Goal: Task Accomplishment & Management: Complete application form

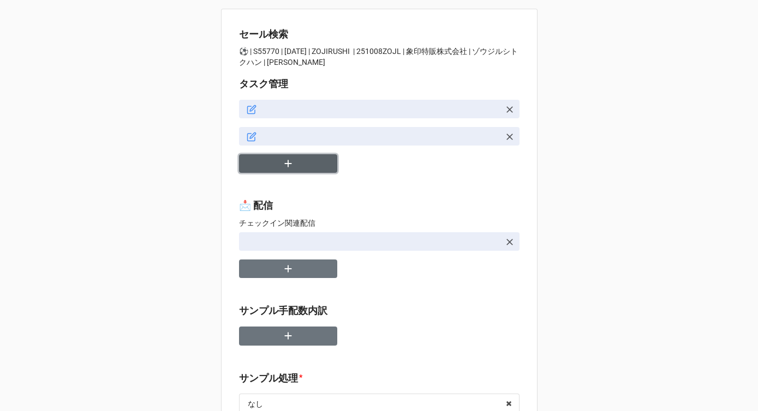
click at [287, 161] on icon "button" at bounding box center [288, 164] width 12 height 12
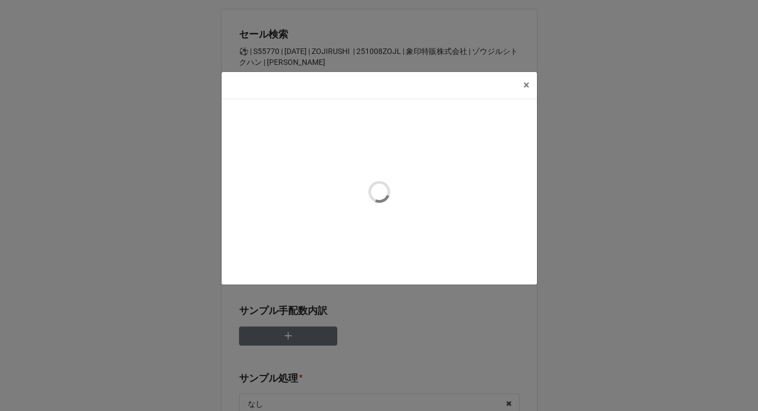
type textarea "x"
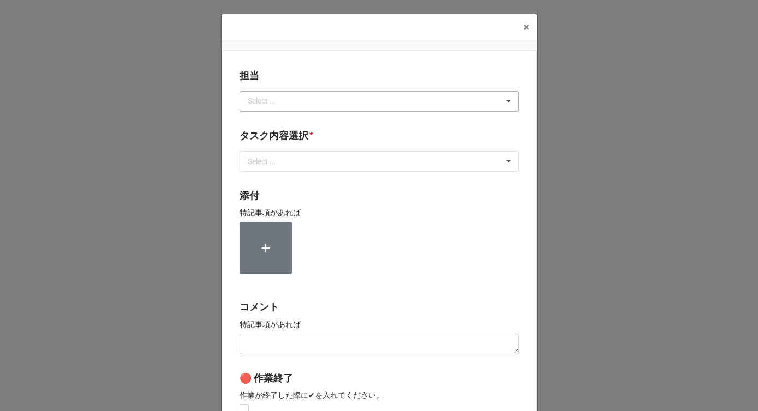
click at [262, 103] on div "Select ..." at bounding box center [268, 101] width 47 height 13
type input "か"
type input "[PERSON_NAME]"
click at [268, 119] on div "[PERSON_NAME]" at bounding box center [379, 121] width 278 height 20
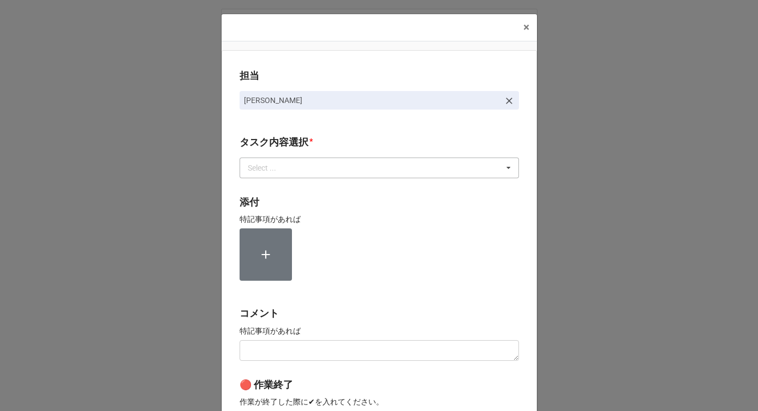
click at [264, 165] on div "Select ..." at bounding box center [268, 167] width 47 height 13
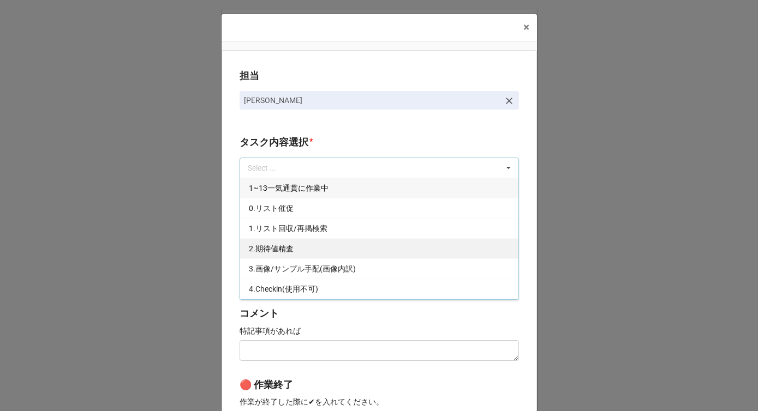
click at [263, 251] on span "2.期待値精査" at bounding box center [271, 248] width 45 height 9
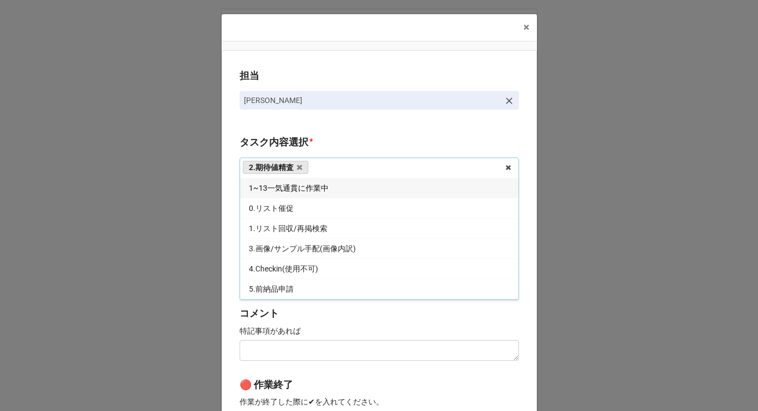
click at [223, 243] on div "担当 [PERSON_NAME][GEOGRAPHIC_DATA]内容選択 * 2.期待値精査 1~13一気通貫に作業中 0.リスト催促 1.リスト回収/再掲…" at bounding box center [378, 270] width 315 height 440
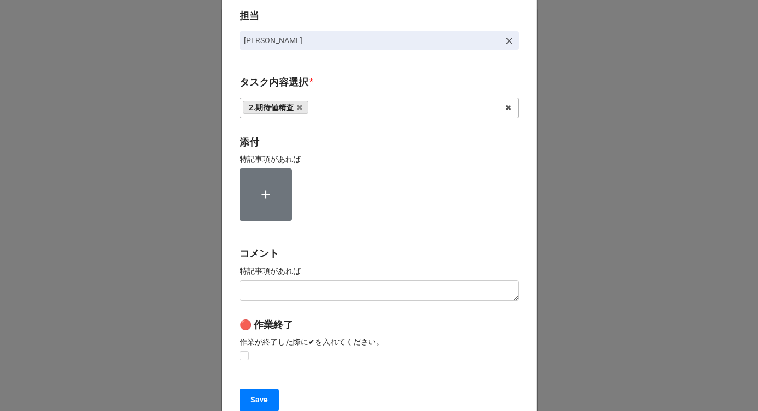
scroll to position [164, 0]
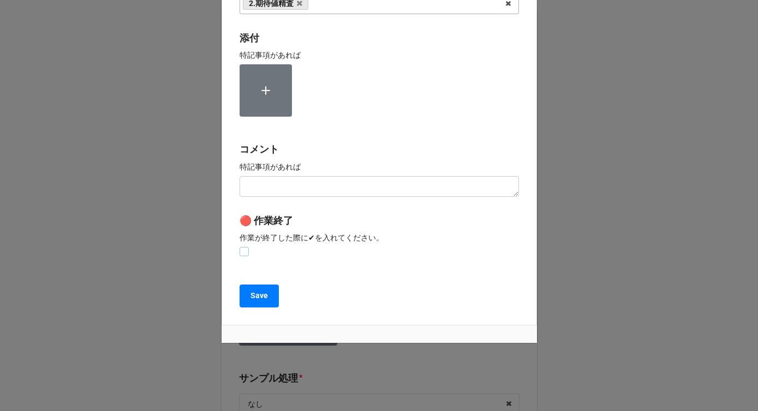
click at [242, 247] on label at bounding box center [243, 247] width 9 height 0
checkbox input "true"
click at [242, 298] on button "Save" at bounding box center [258, 296] width 39 height 23
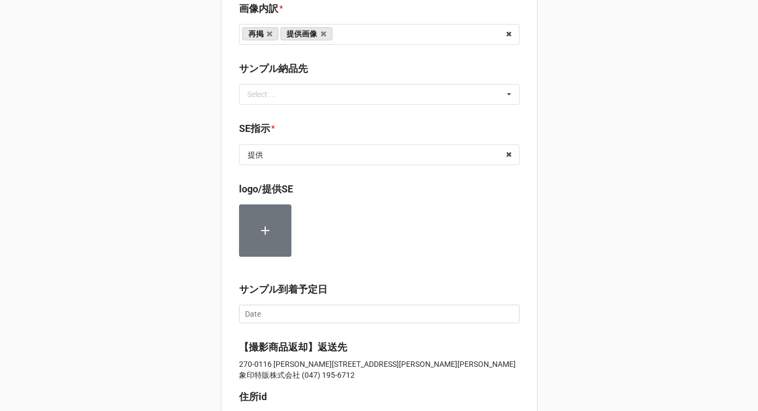
scroll to position [688, 0]
click at [287, 158] on input "text" at bounding box center [379, 155] width 279 height 20
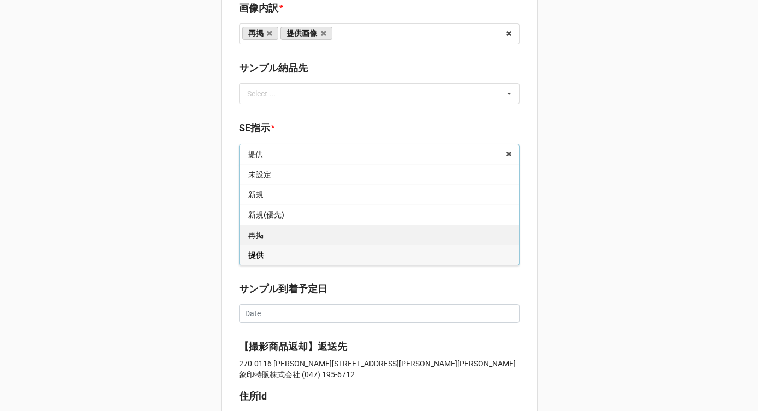
click at [262, 230] on div "再掲" at bounding box center [378, 235] width 279 height 20
type textarea "x"
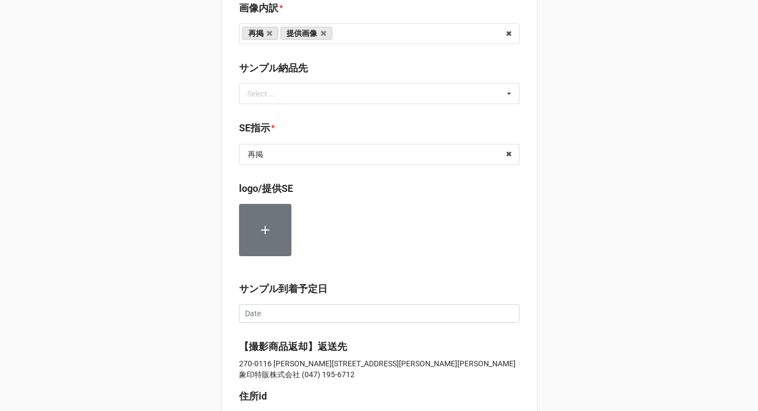
click at [185, 270] on div "セール検索 ⚽️ | S55770 | [DATE] | ZOJIRUSHI | 251008ZOJL | 象印特販株式会社 | ゾウジルシトクハン | [P…" at bounding box center [379, 112] width 758 height 1600
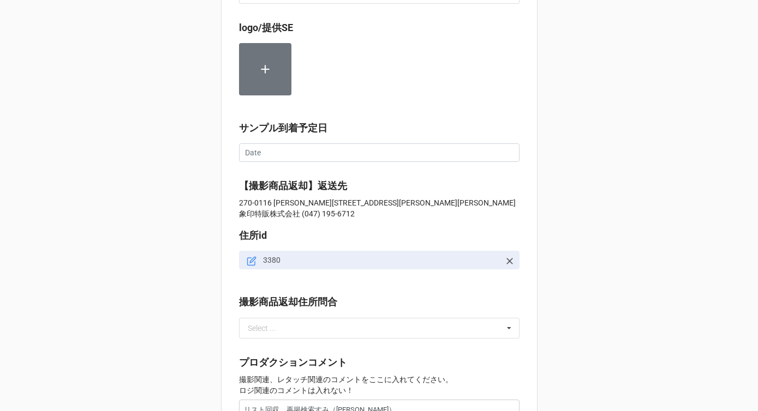
scroll to position [1189, 0]
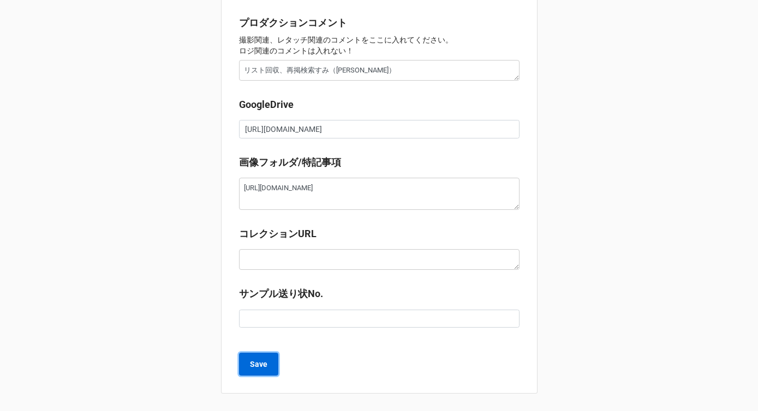
click at [259, 372] on button "Save" at bounding box center [258, 364] width 39 height 23
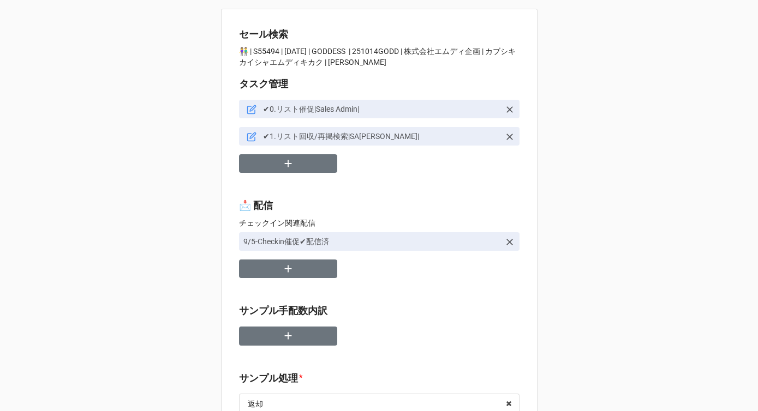
type textarea "x"
click at [309, 165] on button "button" at bounding box center [288, 163] width 98 height 19
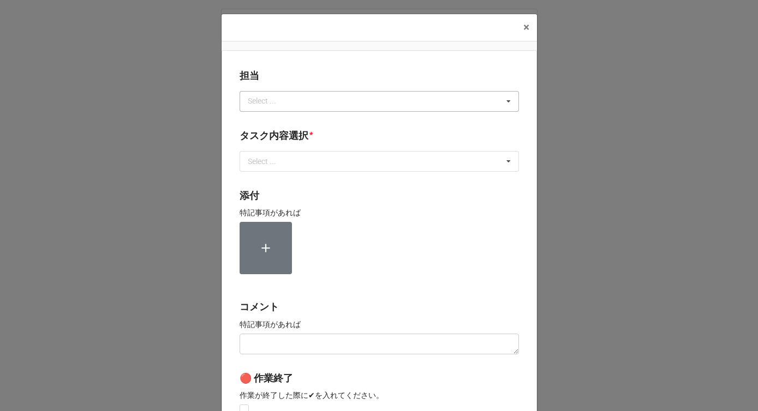
click at [282, 109] on div "Select ... No results found." at bounding box center [378, 101] width 279 height 21
type input "[PERSON_NAME]"
click at [260, 122] on span "[PERSON_NAME]" at bounding box center [278, 121] width 58 height 9
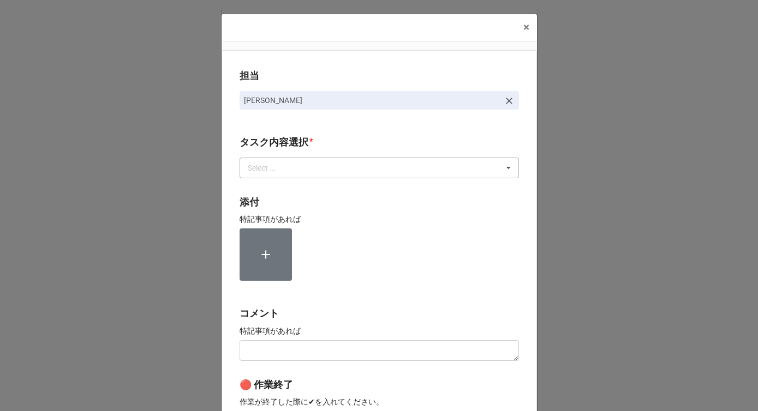
click at [260, 173] on div "Select ..." at bounding box center [268, 167] width 47 height 13
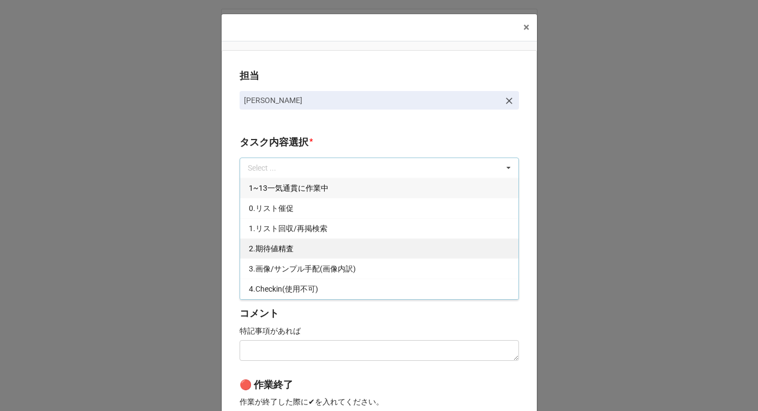
click at [263, 255] on div "2.期待値精査" at bounding box center [379, 248] width 278 height 20
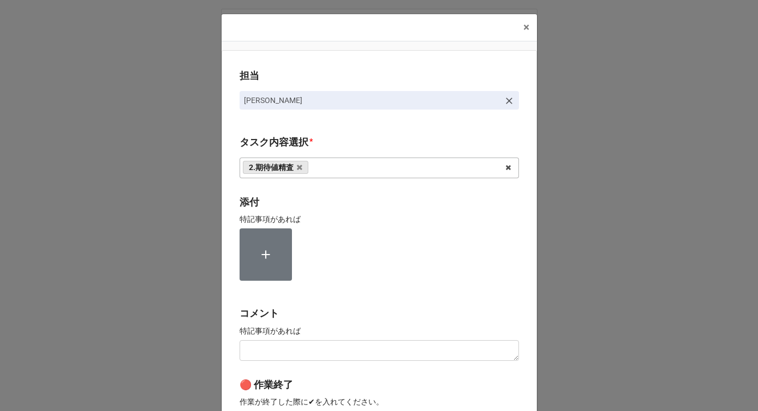
click at [230, 250] on div "担当 [PERSON_NAME][GEOGRAPHIC_DATA]内容選択 * 2.期待値精査 1~13一気通貫に作業中 0.リスト催促 1.リスト回収/再掲…" at bounding box center [378, 270] width 315 height 440
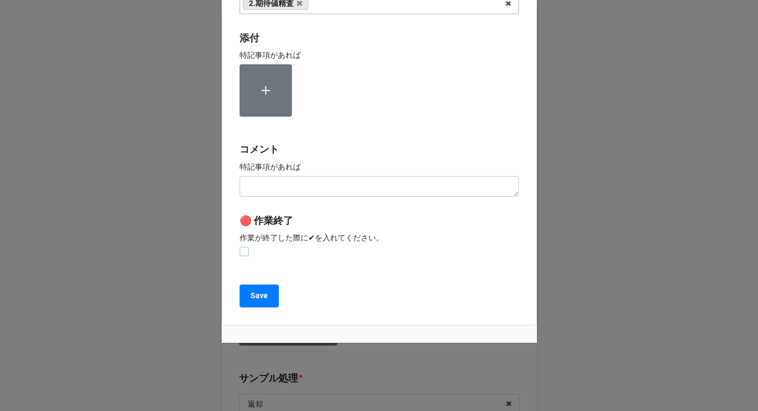
click at [241, 247] on label at bounding box center [243, 247] width 9 height 0
checkbox input "true"
click at [243, 308] on div "担当 [PERSON_NAME][GEOGRAPHIC_DATA]内容選択 * 2.期待値精査 1~13一気通貫に作業中 0.リスト催促 1.リスト回収/再掲…" at bounding box center [378, 106] width 315 height 440
click at [243, 294] on button "Save" at bounding box center [258, 296] width 39 height 23
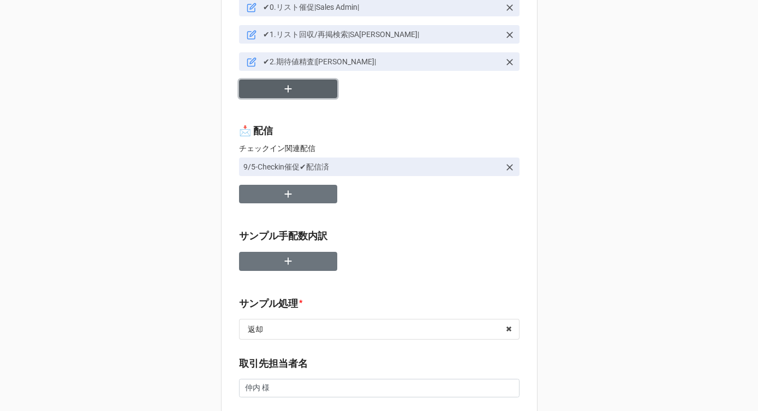
scroll to position [118, 0]
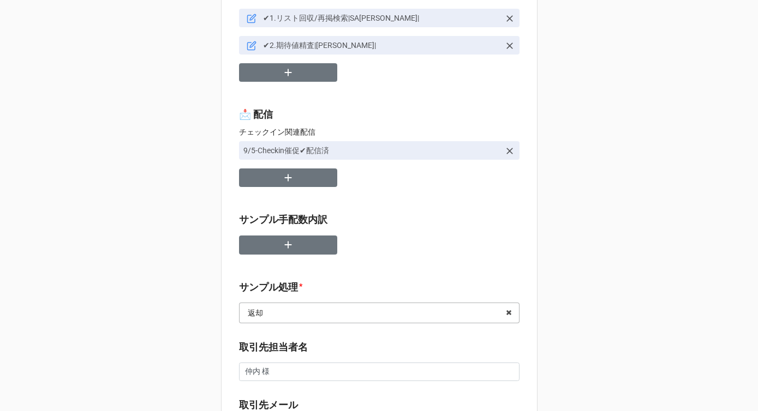
click at [278, 315] on input "text" at bounding box center [379, 313] width 279 height 20
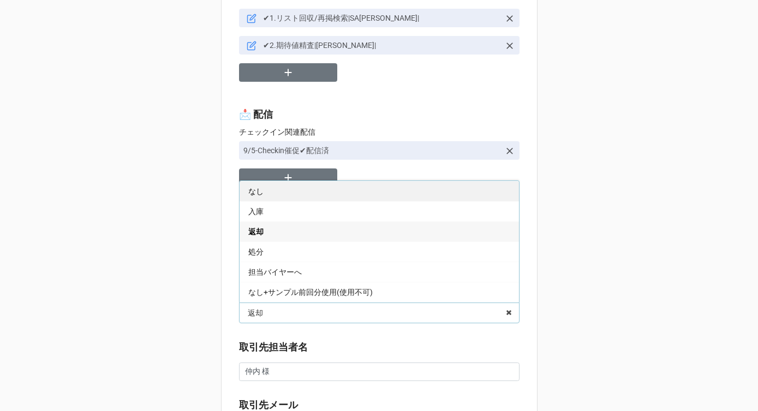
click at [282, 201] on div "なし" at bounding box center [378, 191] width 279 height 20
type textarea "x"
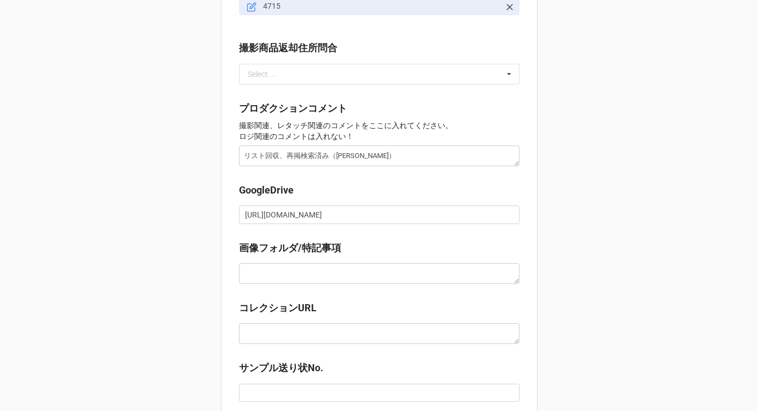
scroll to position [1167, 0]
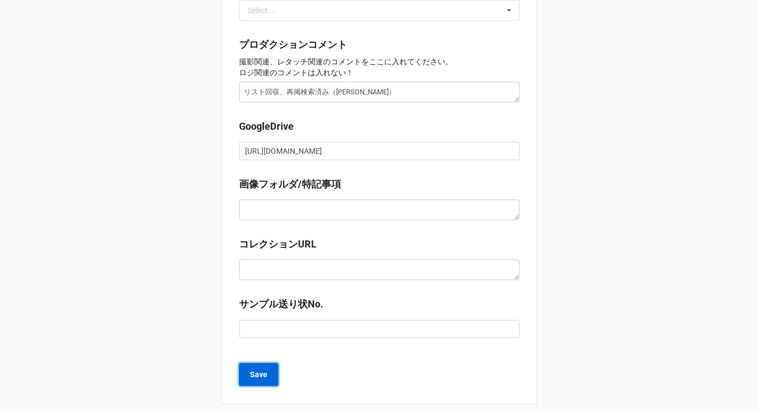
click at [258, 369] on b "Save" at bounding box center [258, 374] width 17 height 11
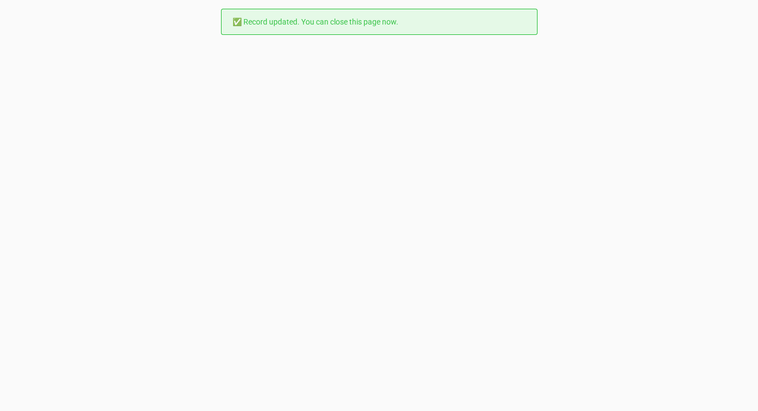
scroll to position [0, 0]
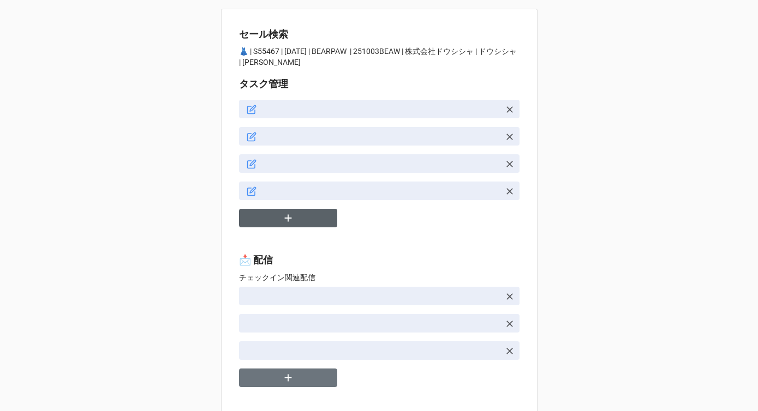
type textarea "x"
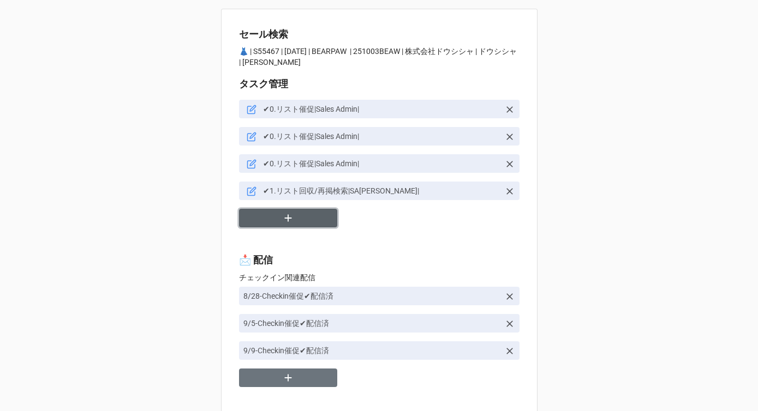
click at [293, 218] on button "button" at bounding box center [288, 218] width 98 height 19
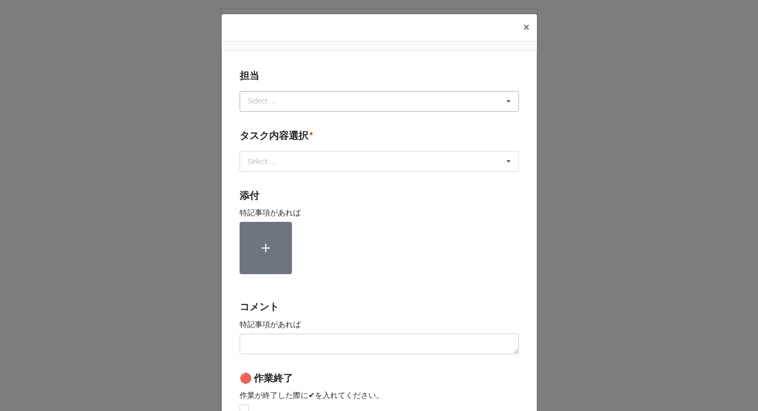
click at [267, 101] on div "Select ..." at bounding box center [268, 101] width 47 height 13
type input "[PERSON_NAME]"
click at [262, 123] on div "[PERSON_NAME]" at bounding box center [379, 121] width 278 height 20
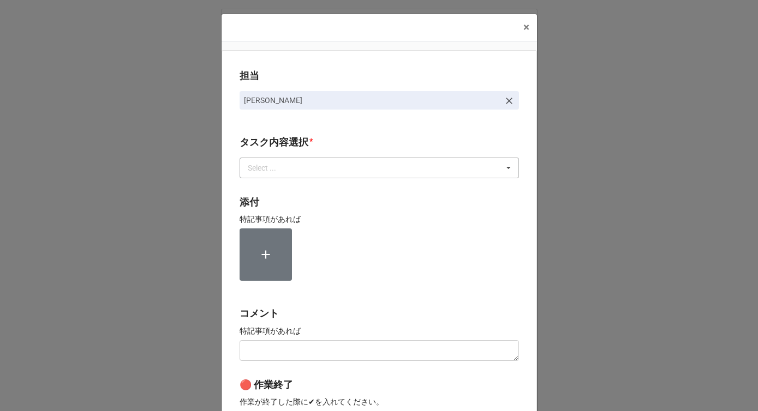
click at [264, 165] on div "Select ..." at bounding box center [268, 167] width 47 height 13
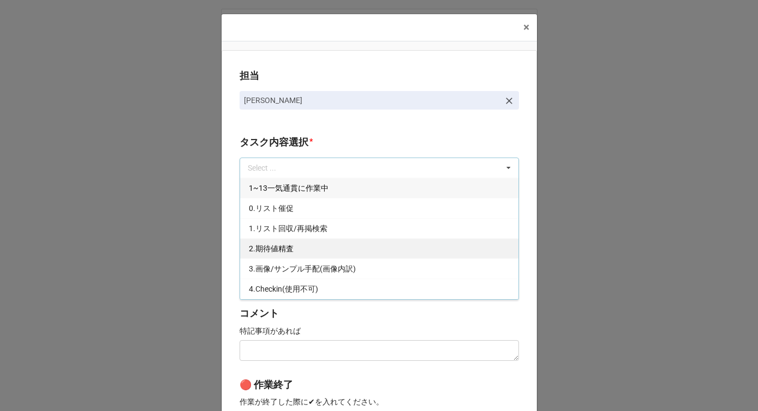
click at [264, 248] on span "2.期待値精査" at bounding box center [271, 248] width 45 height 9
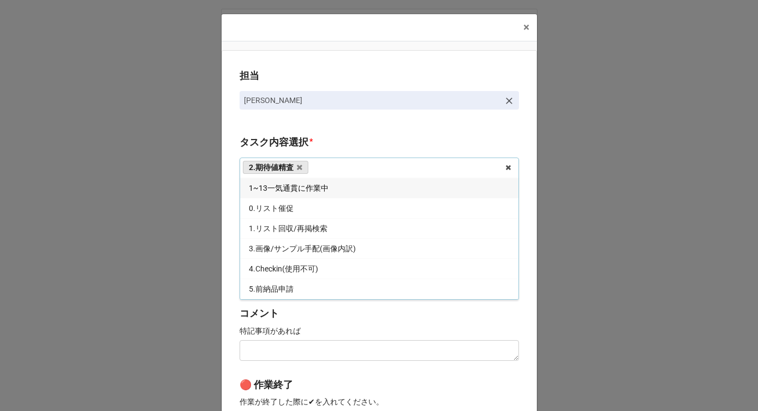
click at [228, 231] on div "担当 [PERSON_NAME] タスク内容選択 * 2.期待値精査 1~13一気通貫に作業中 0.リスト催促 1.リスト回収/再掲検索 3.画像/サンプル手…" at bounding box center [378, 270] width 315 height 440
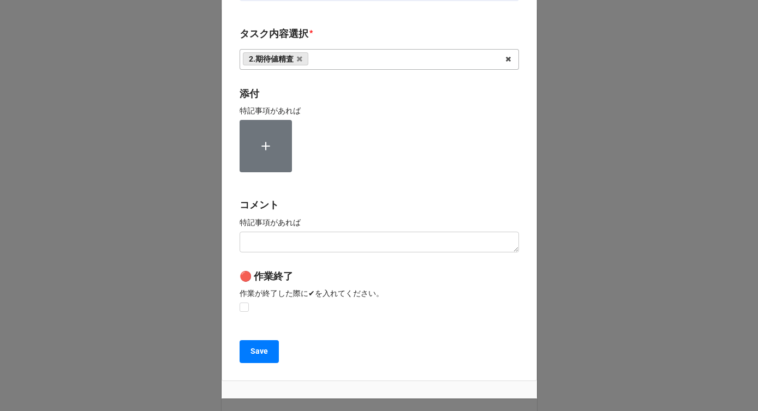
scroll to position [164, 0]
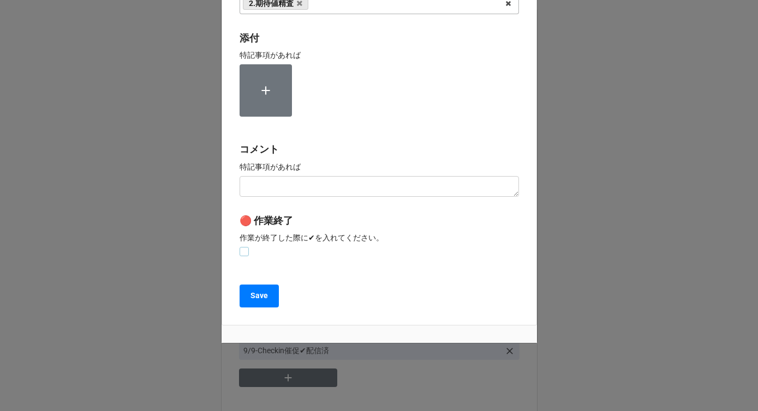
click at [245, 247] on label at bounding box center [243, 247] width 9 height 0
checkbox input "true"
click at [251, 301] on b "Save" at bounding box center [258, 295] width 17 height 11
type textarea "x"
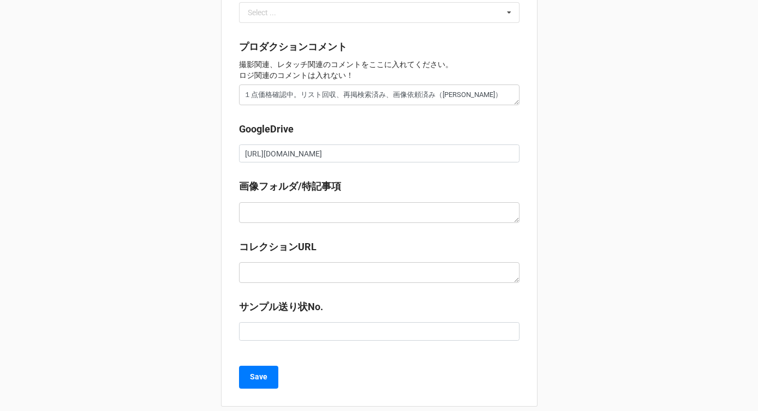
scroll to position [1210, 0]
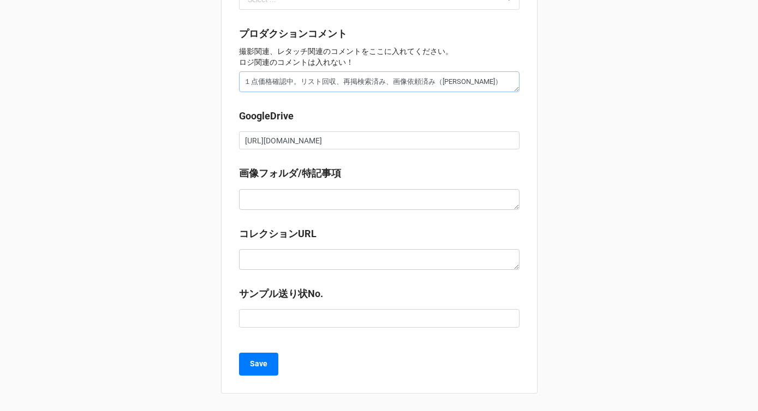
click at [483, 81] on textarea "１点価格確認中。リスト回収、再掲検索済み、画像依頼済み（土屋）" at bounding box center [379, 81] width 280 height 21
click at [254, 364] on b "Save" at bounding box center [258, 363] width 17 height 11
